Goal: Task Accomplishment & Management: Manage account settings

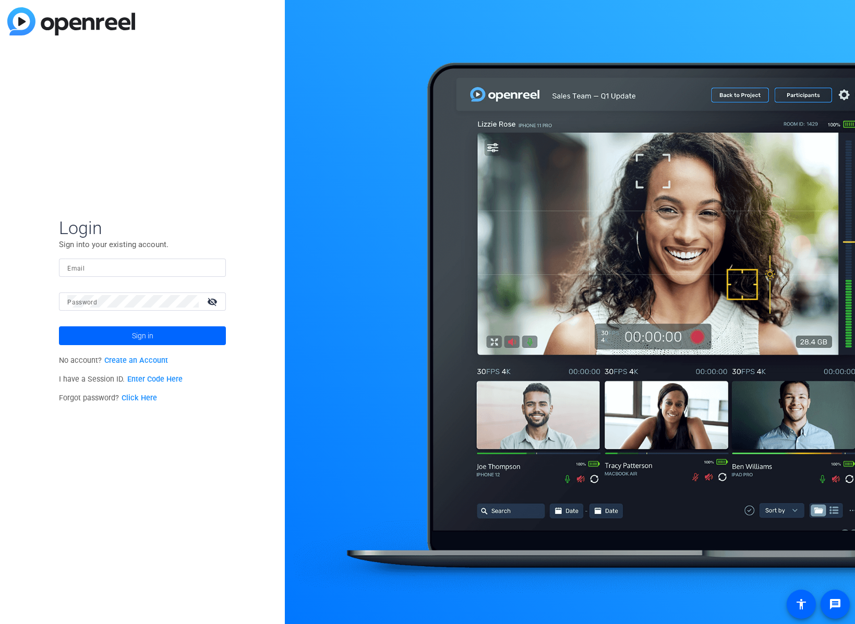
click at [145, 261] on div at bounding box center [142, 268] width 150 height 18
click at [145, 269] on input "Email" at bounding box center [142, 267] width 150 height 13
type input "[EMAIL_ADDRESS][PERSON_NAME][DOMAIN_NAME]"
click at [212, 304] on mat-icon "visibility_off" at bounding box center [213, 301] width 25 height 15
click at [147, 336] on span "Sign in" at bounding box center [142, 336] width 21 height 26
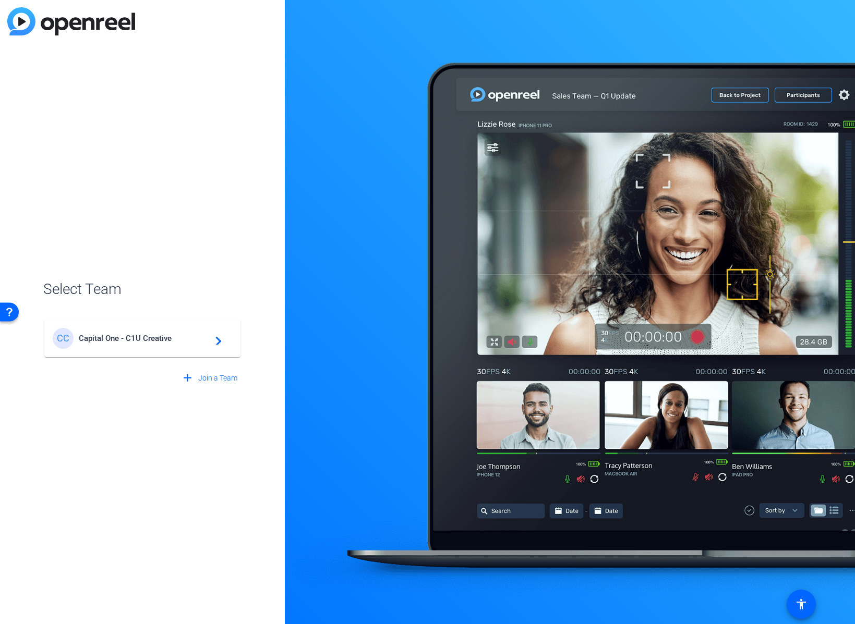
click at [141, 337] on span "Capital One - C1U Creative" at bounding box center [144, 338] width 130 height 9
